Goal: Task Accomplishment & Management: Use online tool/utility

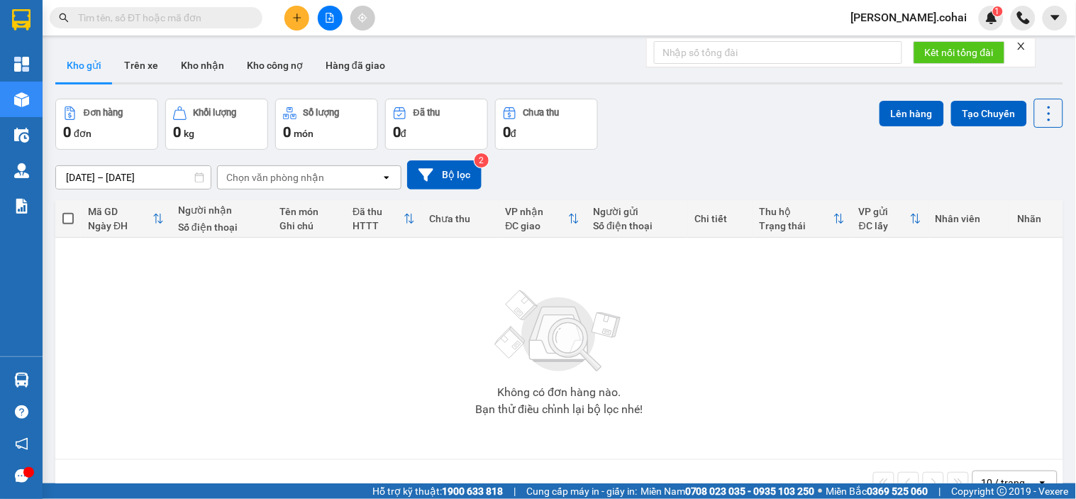
click at [329, 22] on icon "file-add" at bounding box center [330, 18] width 8 height 10
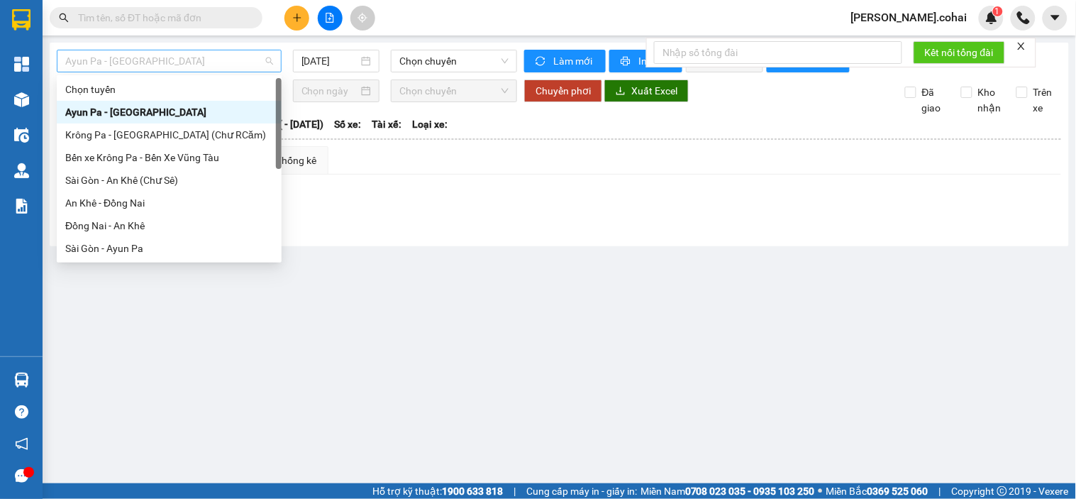
click at [231, 62] on span "Ayun Pa - [GEOGRAPHIC_DATA]" at bounding box center [169, 60] width 208 height 21
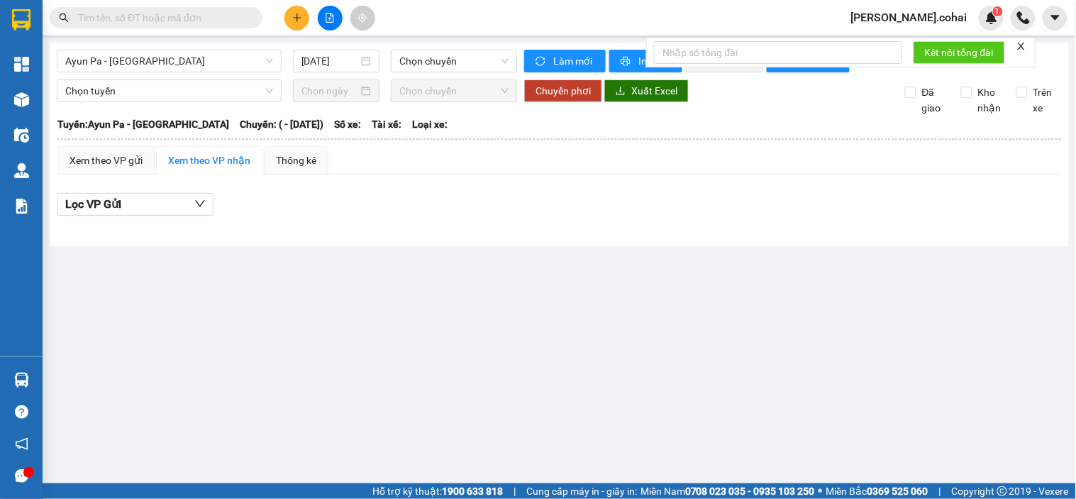
click at [165, 19] on input "text" at bounding box center [161, 18] width 167 height 16
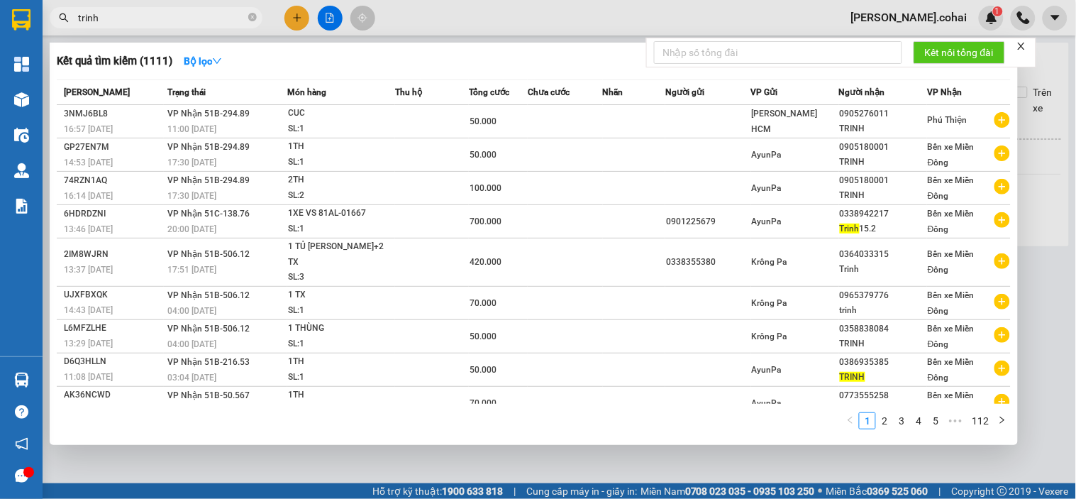
type input "trinh"
click at [453, 18] on div at bounding box center [538, 249] width 1076 height 499
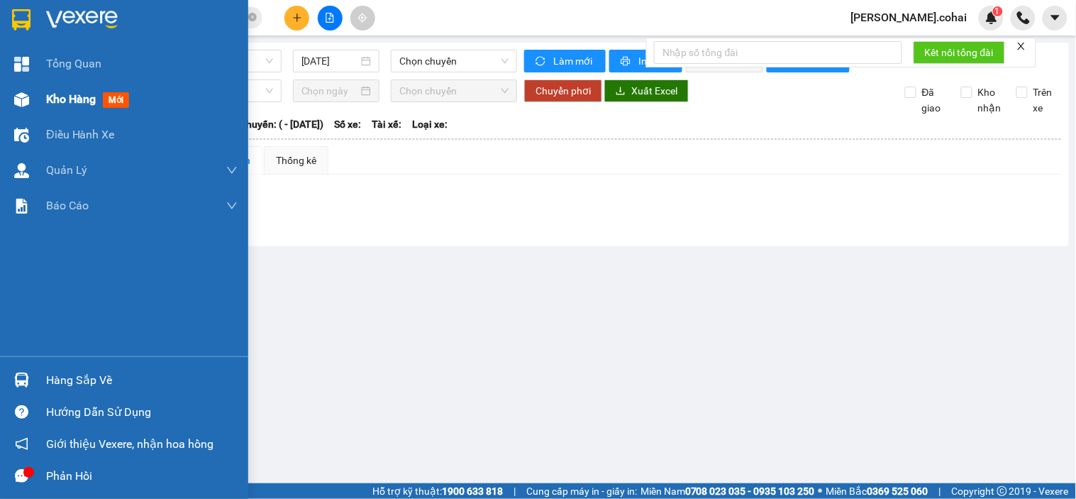
click at [65, 90] on div "Kho hàng mới" at bounding box center [90, 99] width 89 height 18
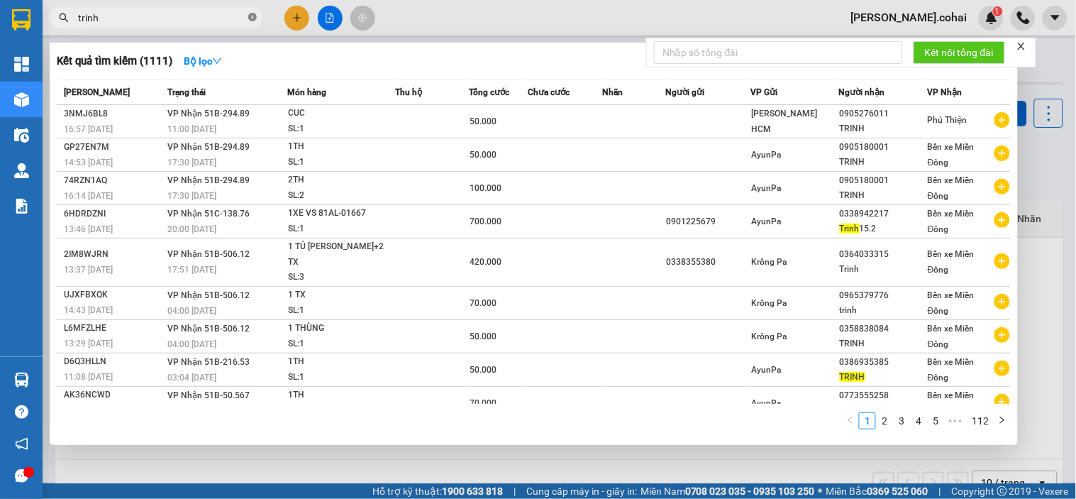
click at [250, 16] on icon "close-circle" at bounding box center [252, 17] width 9 height 9
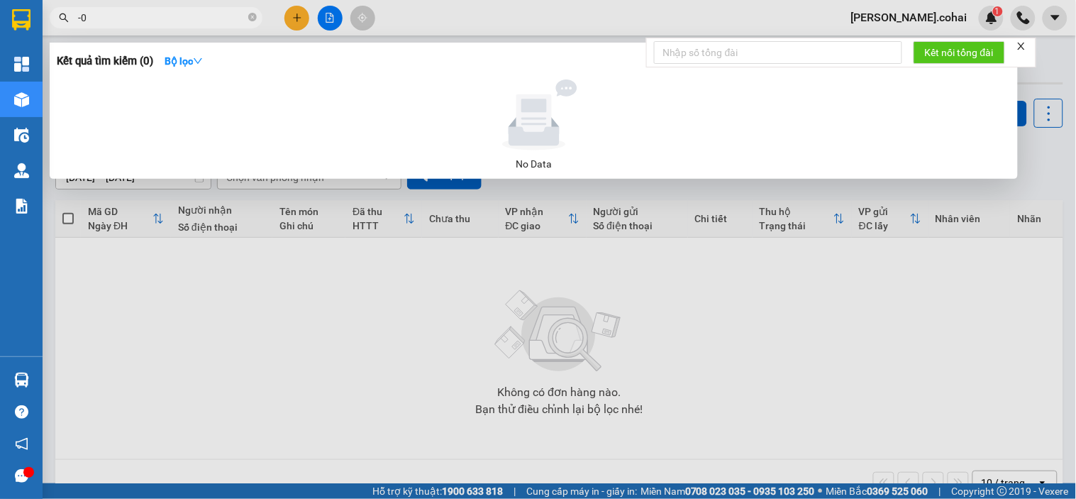
type input "-"
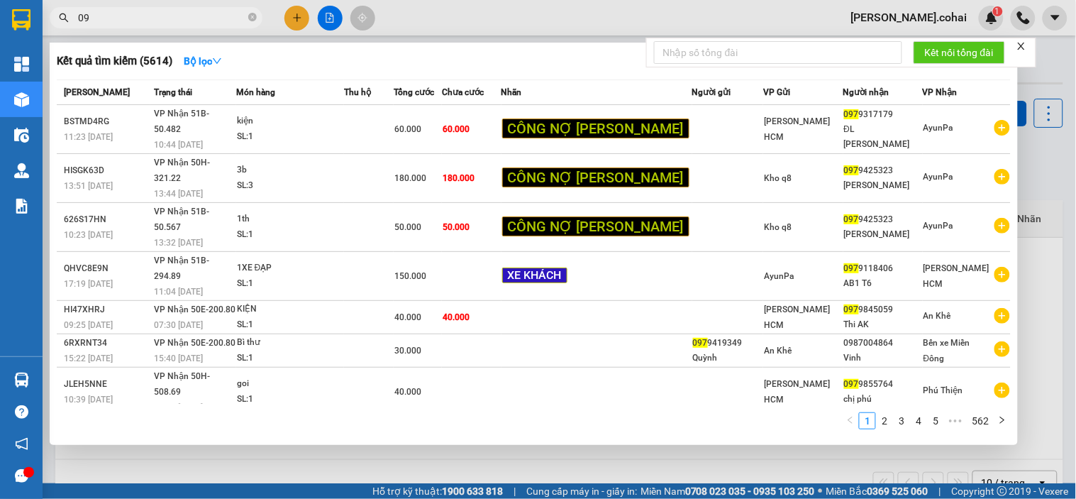
type input "0"
